Goal: Check status: Check status

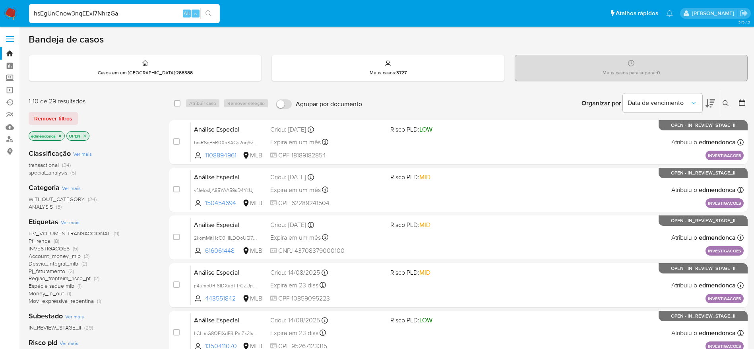
type input "hsEgUnCnow3nqEExI7NhrzGa"
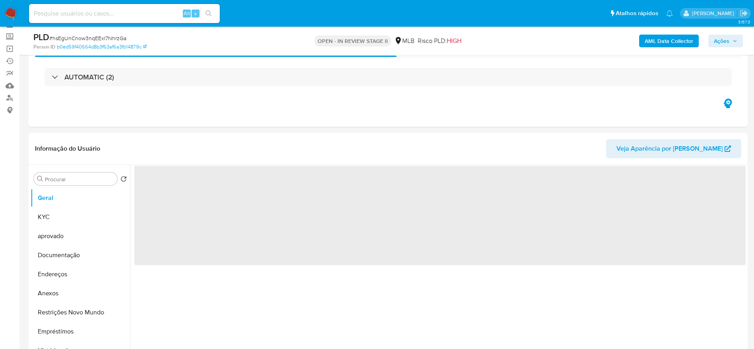
scroll to position [60, 0]
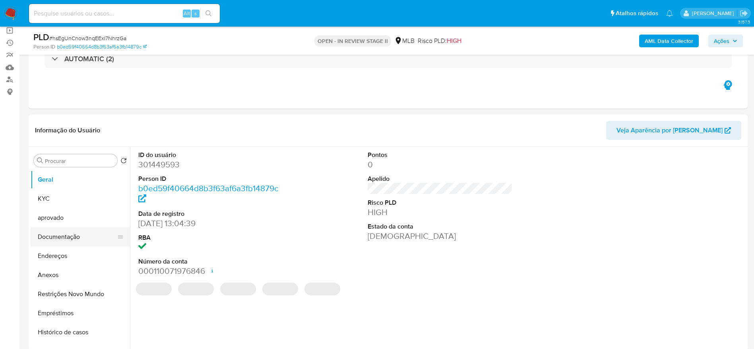
click at [64, 240] on button "Documentação" at bounding box center [77, 236] width 93 height 19
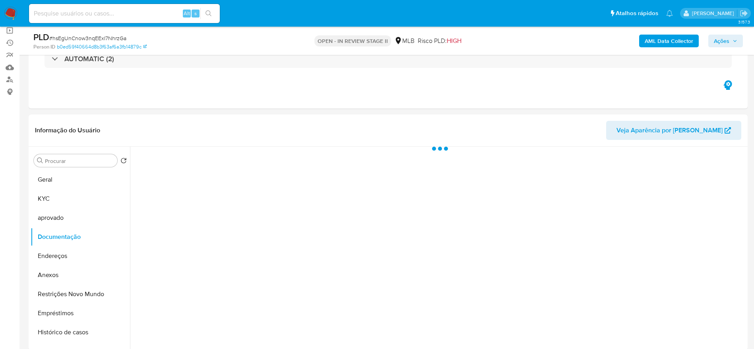
select select "10"
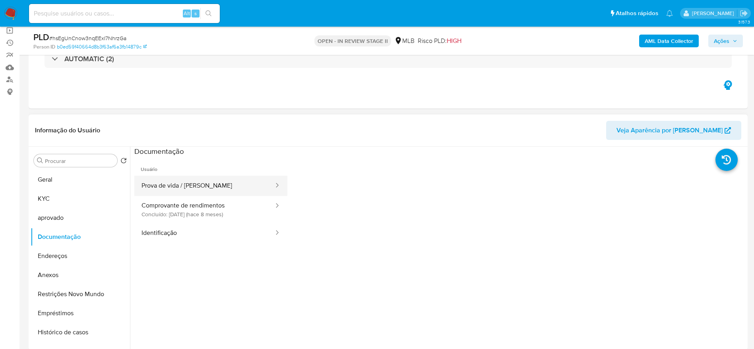
click at [190, 192] on button "Prova de vida / [PERSON_NAME]" at bounding box center [204, 186] width 140 height 20
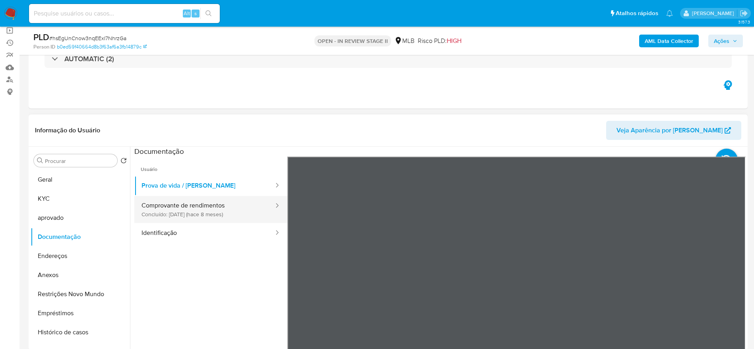
click at [237, 206] on button "Comprovante de rendimentos Concluído: [DATE] (hace 8 meses)" at bounding box center [204, 209] width 140 height 27
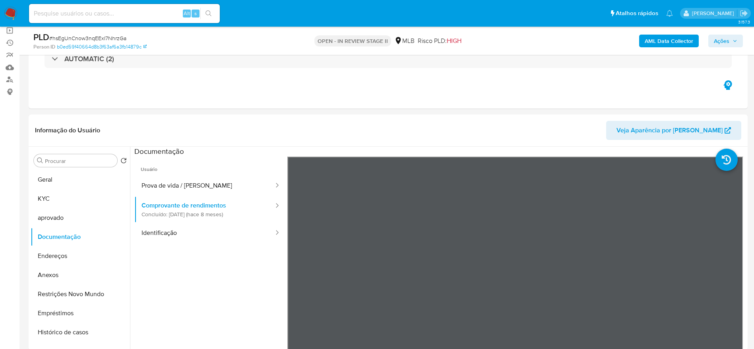
scroll to position [90, 0]
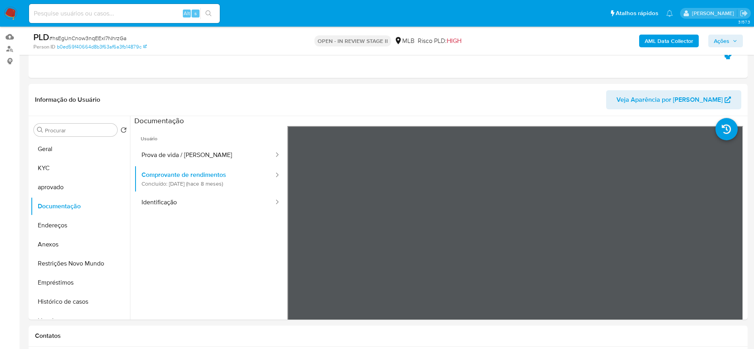
click at [147, 11] on input at bounding box center [124, 13] width 191 height 10
paste input "Xs6j1hSxGGHrYp52nRGabTBx"
type input "Xs6j1hSxGGHrYp52nRGabTBx"
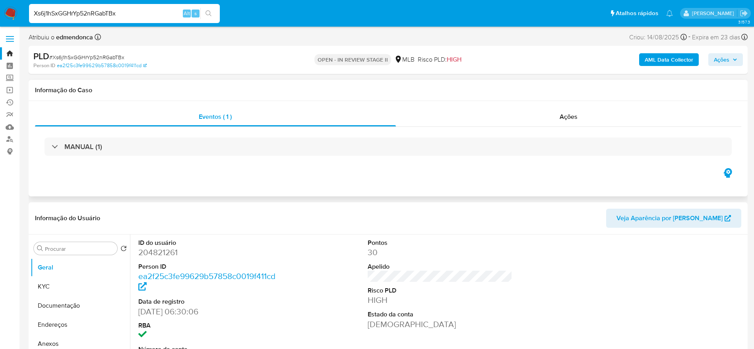
select select "10"
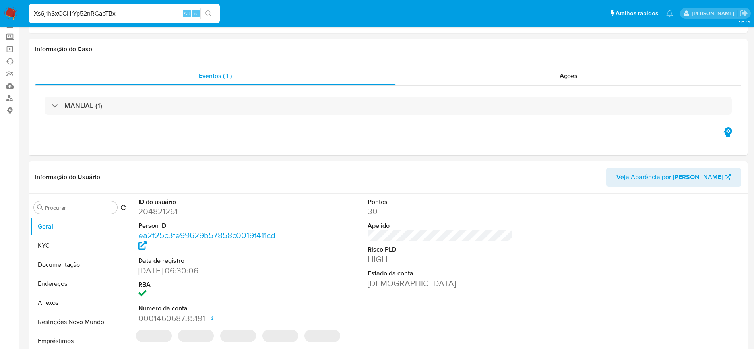
scroll to position [60, 0]
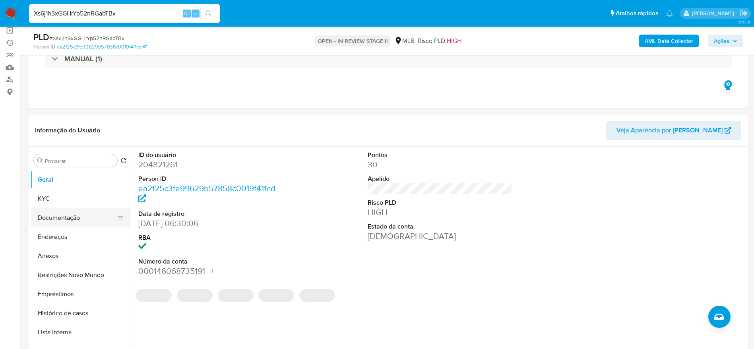
click at [64, 217] on button "Documentação" at bounding box center [77, 217] width 93 height 19
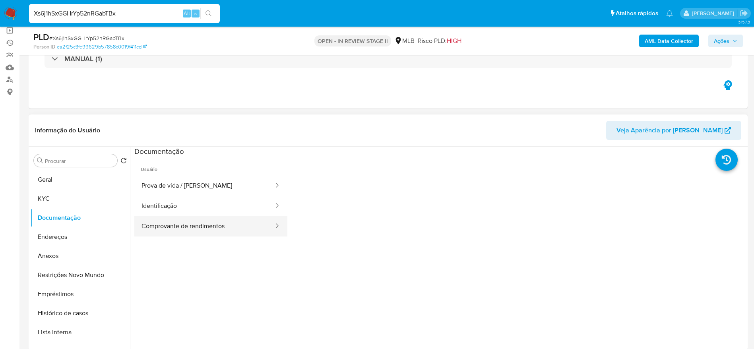
click at [168, 231] on button "Comprovante de rendimentos" at bounding box center [204, 226] width 140 height 20
